Goal: Task Accomplishment & Management: Manage account settings

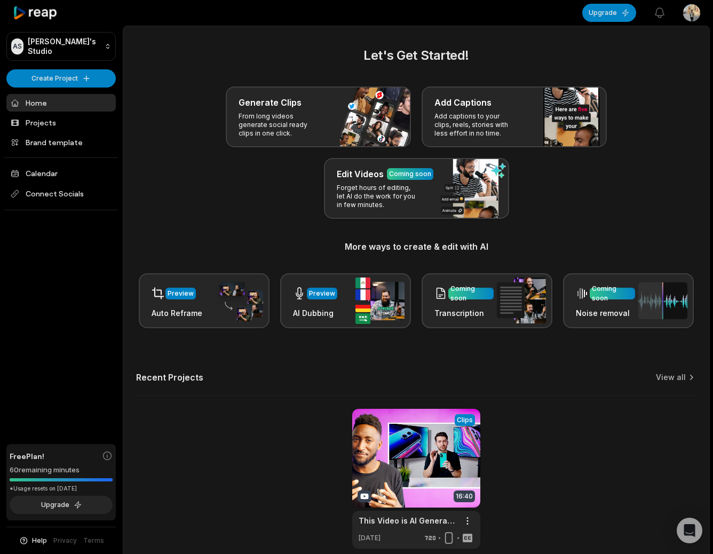
click at [691, 10] on html "AS Ahmad's Studio Create Project Home Projects Brand template Calendar Connect …" at bounding box center [356, 277] width 713 height 554
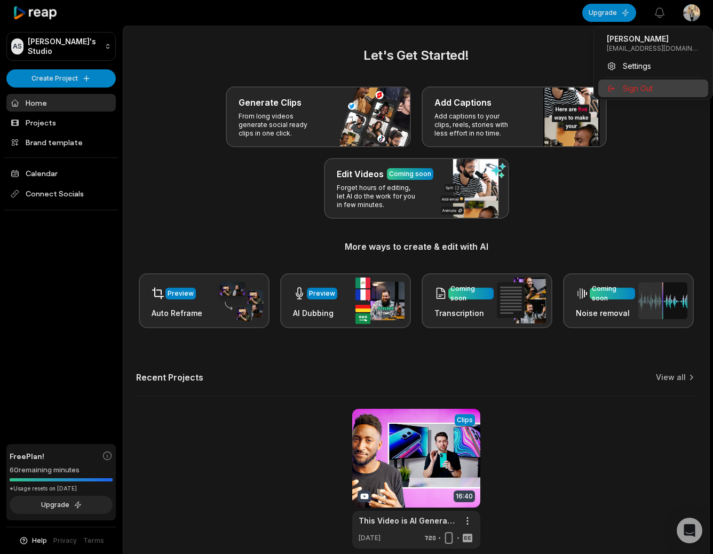
click at [639, 86] on span "Sign Out" at bounding box center [638, 88] width 30 height 11
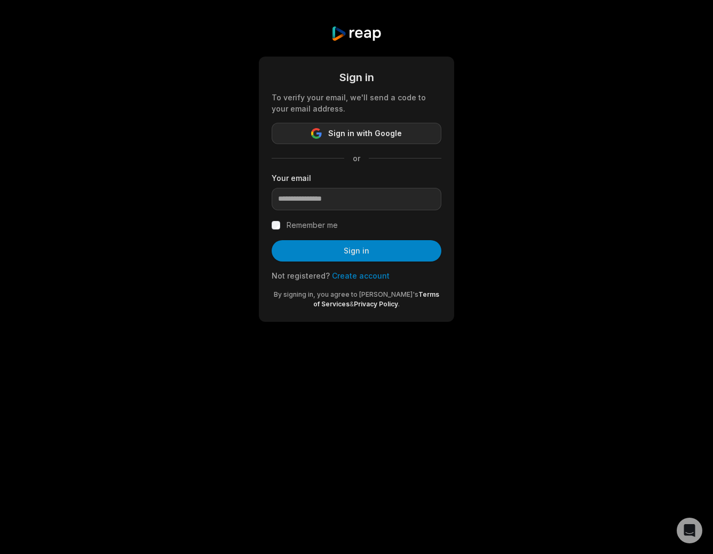
click at [346, 129] on span "Sign in with Google" at bounding box center [365, 133] width 74 height 13
